Goal: Information Seeking & Learning: Learn about a topic

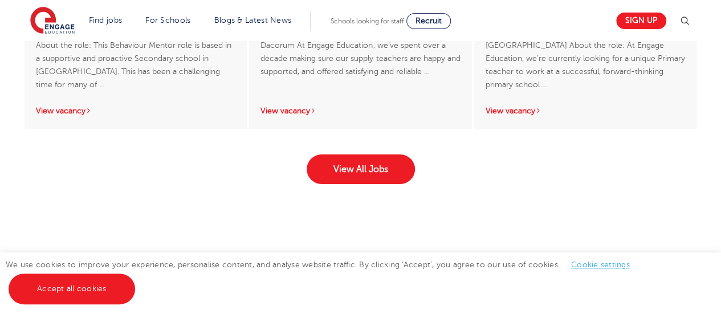
scroll to position [1882, 0]
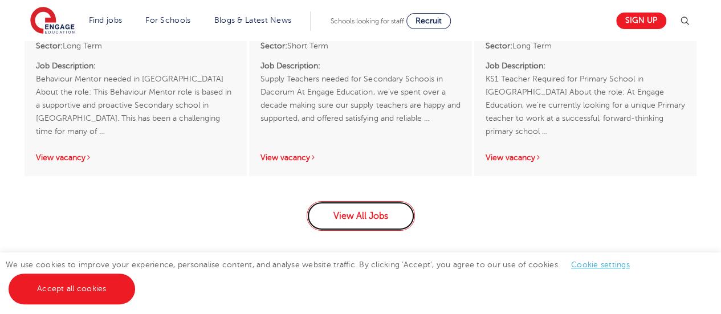
click at [338, 224] on link "View All Jobs" at bounding box center [361, 216] width 108 height 30
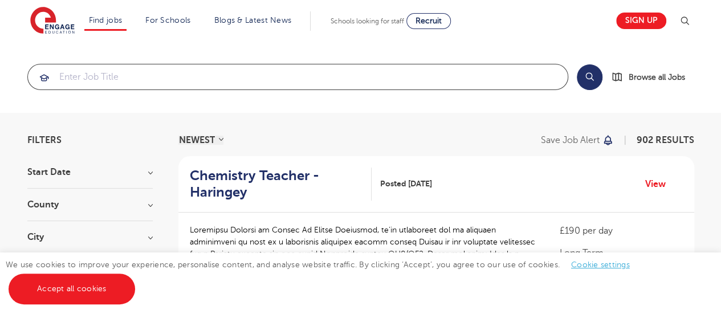
click at [128, 74] on input "search" at bounding box center [298, 76] width 540 height 25
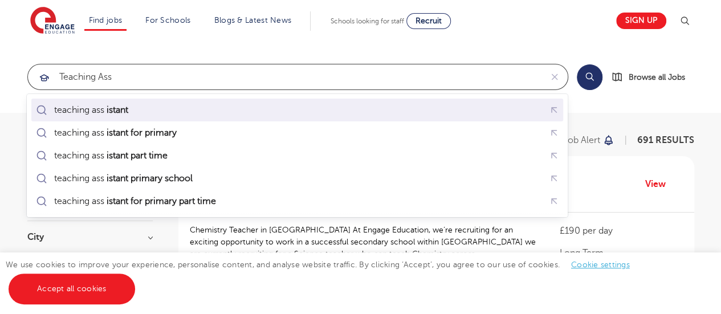
click at [157, 120] on li "teaching ass istant" at bounding box center [297, 110] width 532 height 23
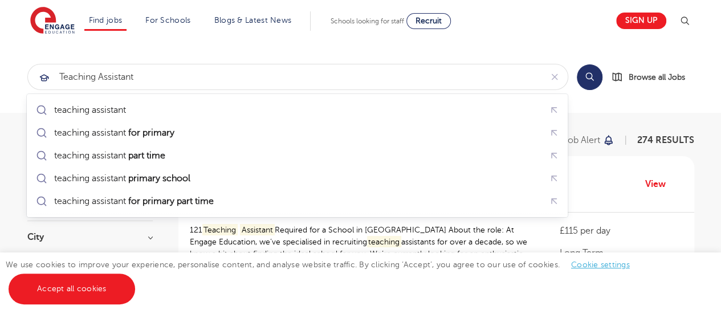
click at [279, 43] on section "teaching assistant Search Browse all Jobs" at bounding box center [360, 77] width 721 height 72
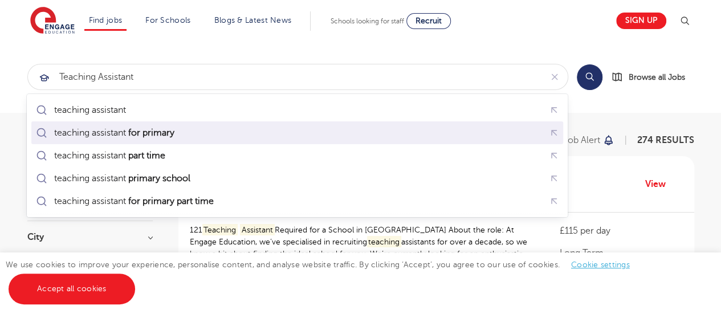
click at [151, 129] on mark "for primary" at bounding box center [151, 133] width 50 height 14
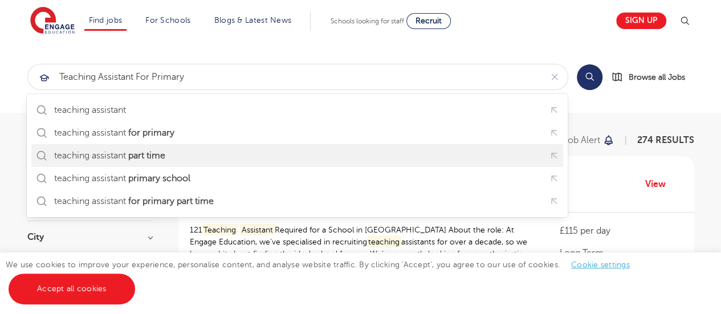
click at [152, 152] on mark "part time" at bounding box center [146, 156] width 40 height 14
type input "teaching assistant part time"
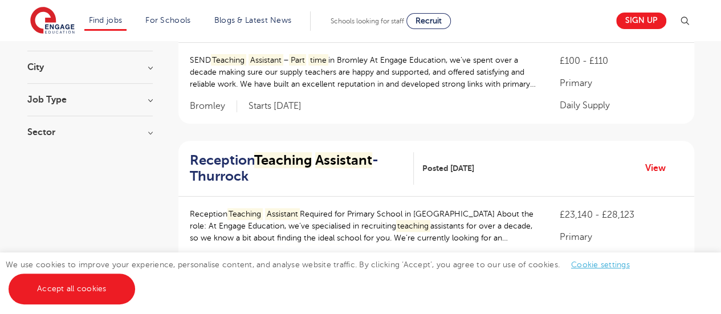
scroll to position [114, 0]
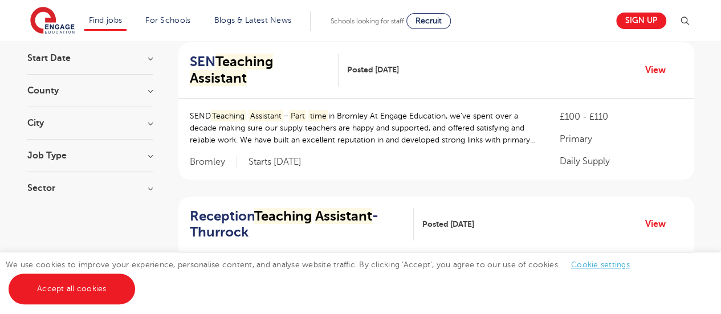
click at [144, 151] on h3 "Job Type" at bounding box center [89, 155] width 125 height 9
click at [141, 149] on section "Start Date September 14 November 2 October 2 Show more County Leeds 11 West Sus…" at bounding box center [89, 162] width 125 height 216
click at [148, 152] on h3 "Job Type" at bounding box center [89, 155] width 125 height 9
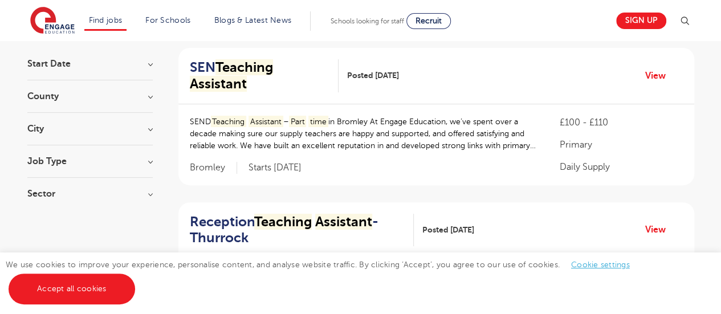
scroll to position [57, 0]
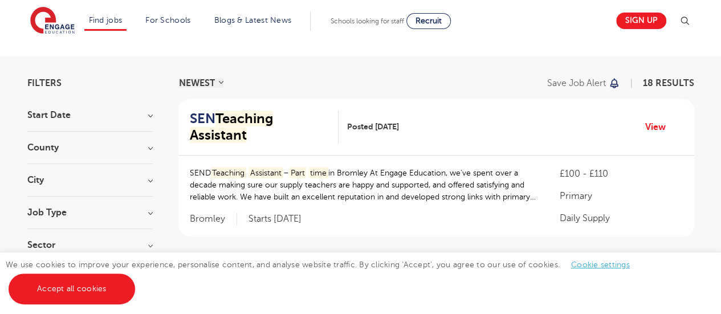
click at [147, 178] on h3 "City" at bounding box center [89, 180] width 125 height 9
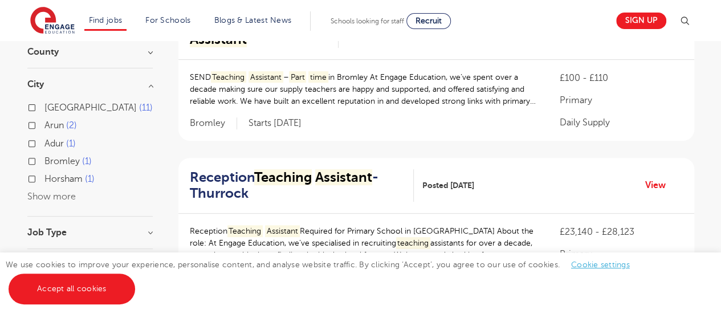
scroll to position [171, 0]
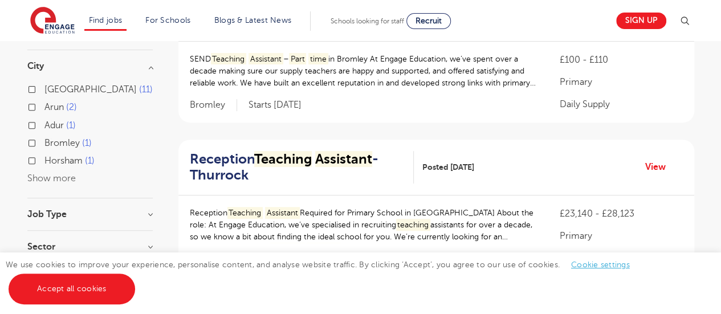
click at [55, 172] on div "Leeds 11 Arun 2 Adur 1 Bromley 1 Horsham 1 Show more" at bounding box center [89, 134] width 125 height 104
click at [55, 174] on button "Show more" at bounding box center [51, 178] width 48 height 10
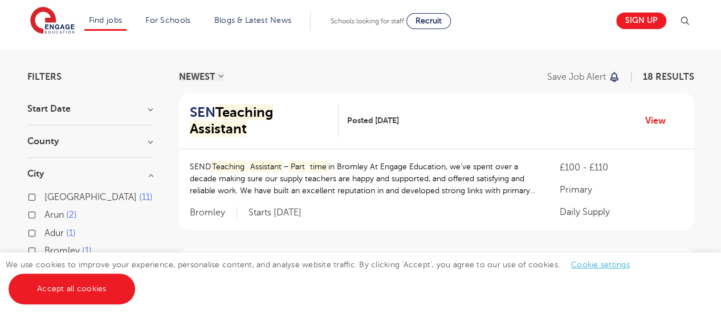
scroll to position [57, 0]
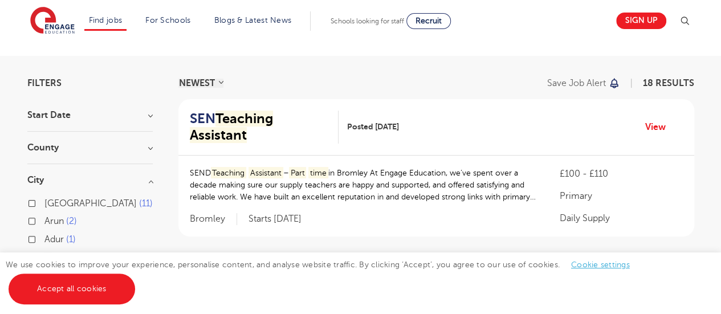
click at [148, 180] on h3 "City" at bounding box center [89, 180] width 125 height 9
click at [147, 147] on h3 "County" at bounding box center [89, 147] width 125 height 9
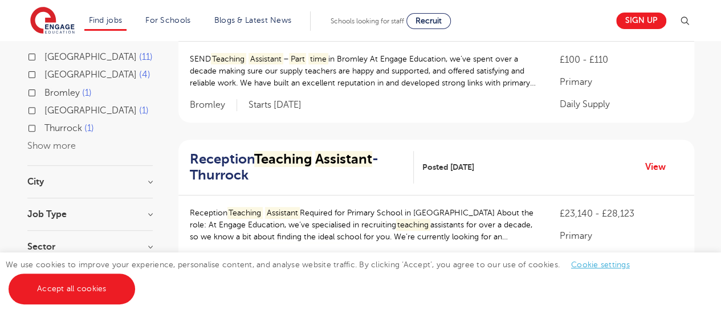
scroll to position [114, 0]
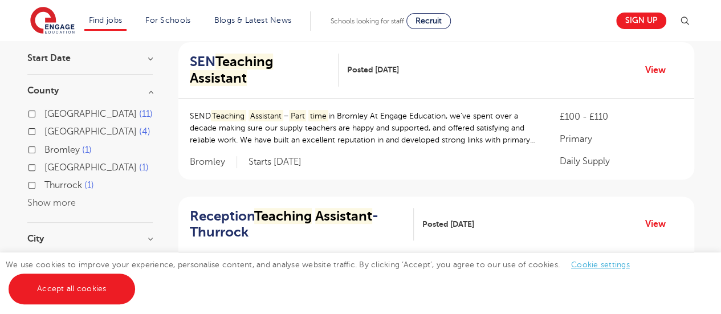
click at [151, 90] on h3 "County" at bounding box center [89, 90] width 125 height 9
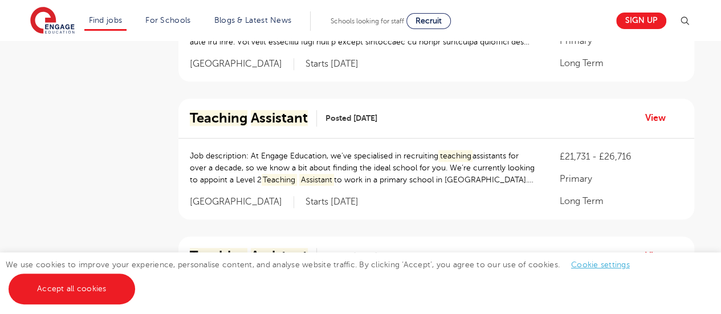
scroll to position [570, 0]
